Goal: Navigation & Orientation: Understand site structure

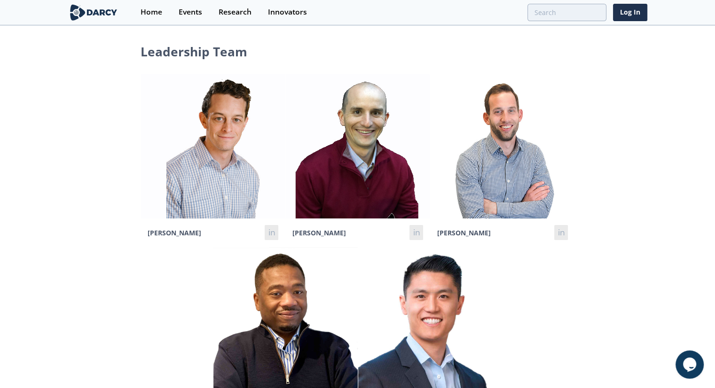
scroll to position [70, 0]
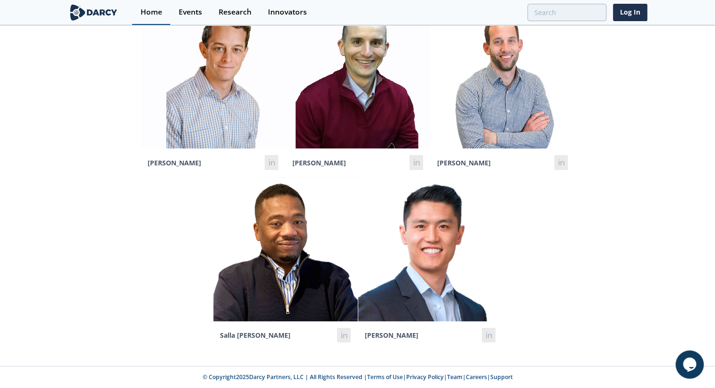
click at [156, 11] on div "Home" at bounding box center [152, 12] width 22 height 8
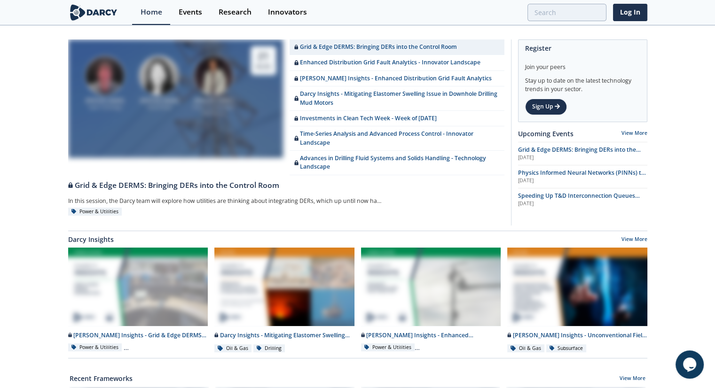
drag, startPoint x: 284, startPoint y: 16, endPoint x: 287, endPoint y: 25, distance: 9.2
click at [285, 16] on div "Innovators" at bounding box center [287, 12] width 39 height 8
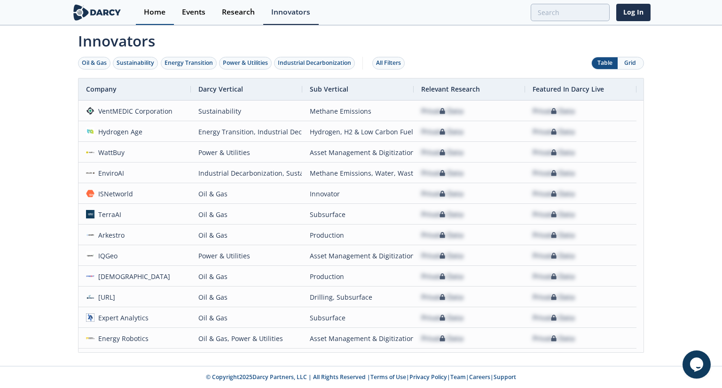
click at [150, 14] on div "Home" at bounding box center [155, 12] width 22 height 8
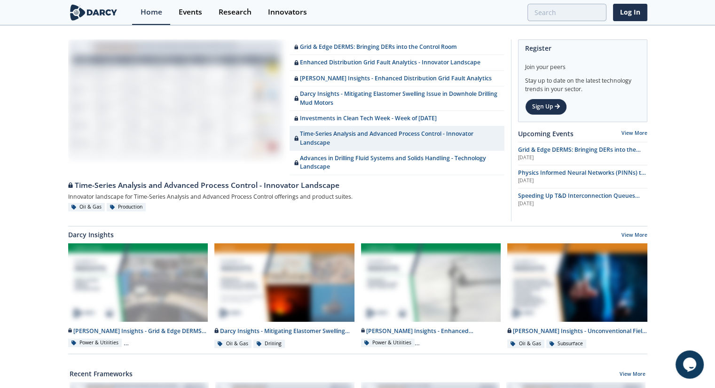
click at [95, 12] on img at bounding box center [93, 12] width 51 height 16
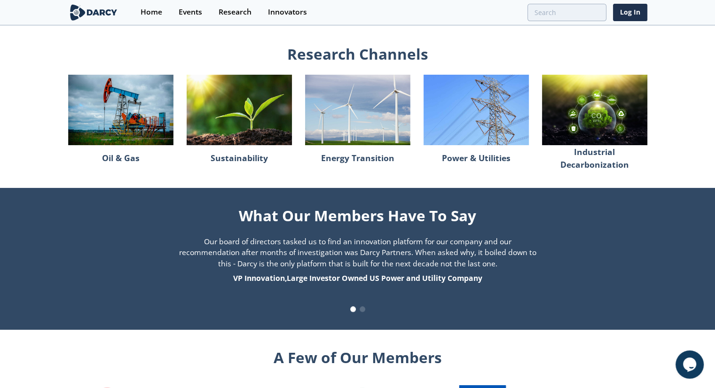
scroll to position [865, 0]
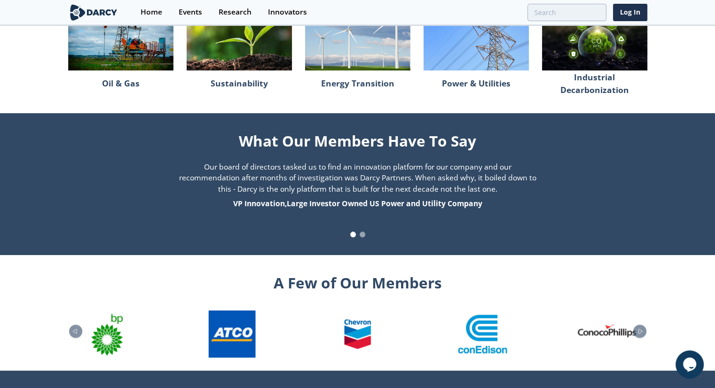
click at [362, 236] on span at bounding box center [363, 235] width 6 height 6
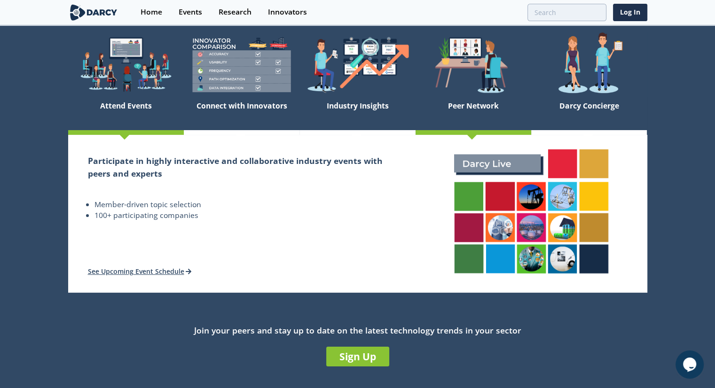
scroll to position [0, 0]
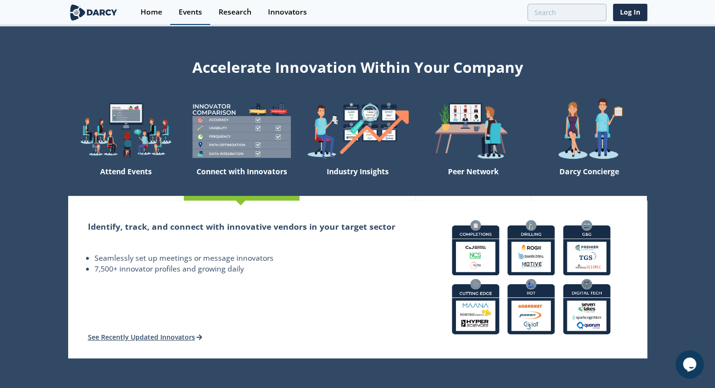
click at [187, 10] on div "Events" at bounding box center [191, 12] width 24 height 8
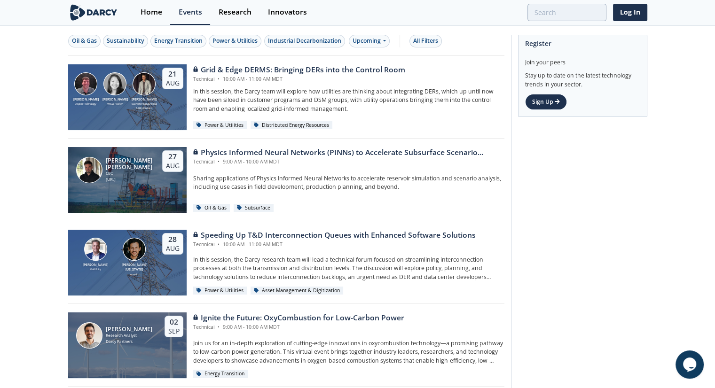
click at [97, 13] on img at bounding box center [93, 12] width 51 height 16
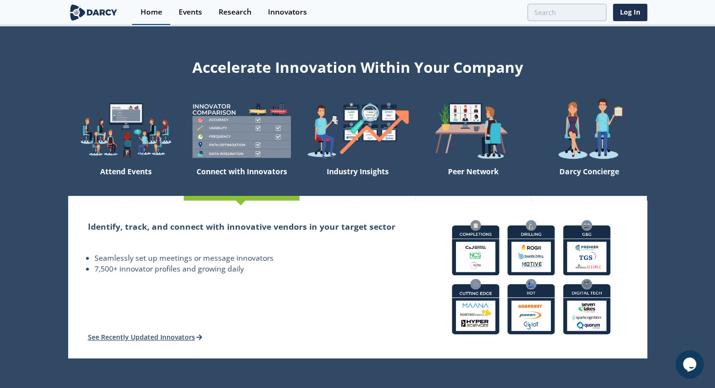
click at [144, 16] on div "Home" at bounding box center [152, 12] width 22 height 8
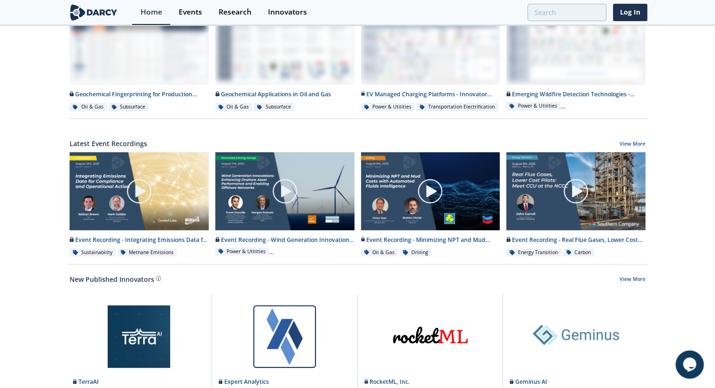
scroll to position [267, 0]
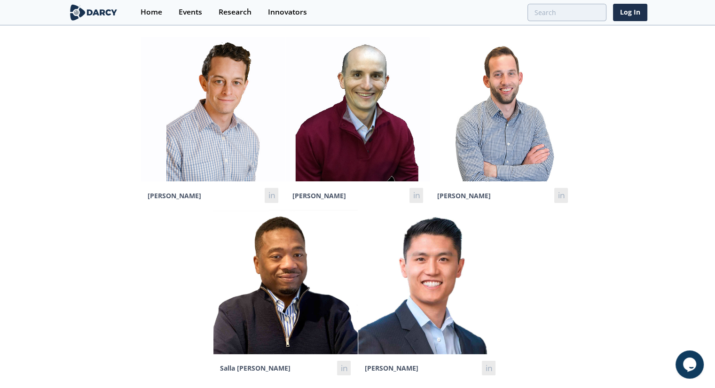
scroll to position [70, 0]
